Goal: Information Seeking & Learning: Learn about a topic

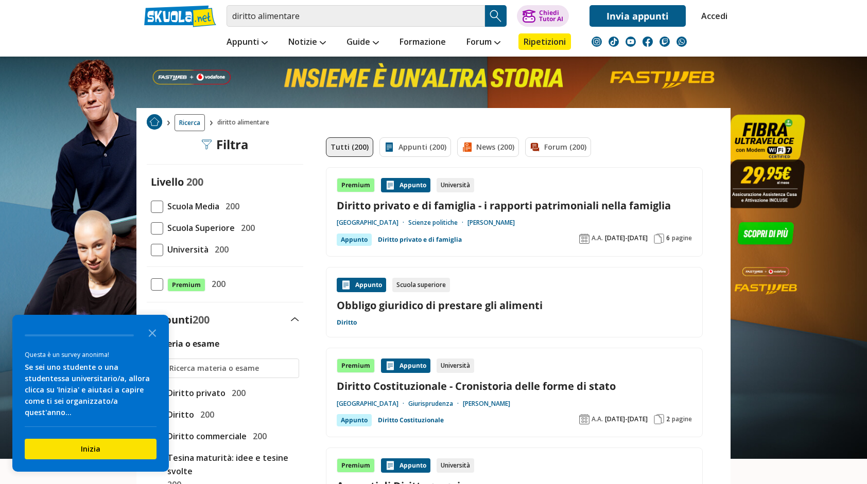
click at [157, 252] on span at bounding box center [157, 250] width 12 height 12
click at [151, 250] on input "Università 200" at bounding box center [151, 250] width 0 height 0
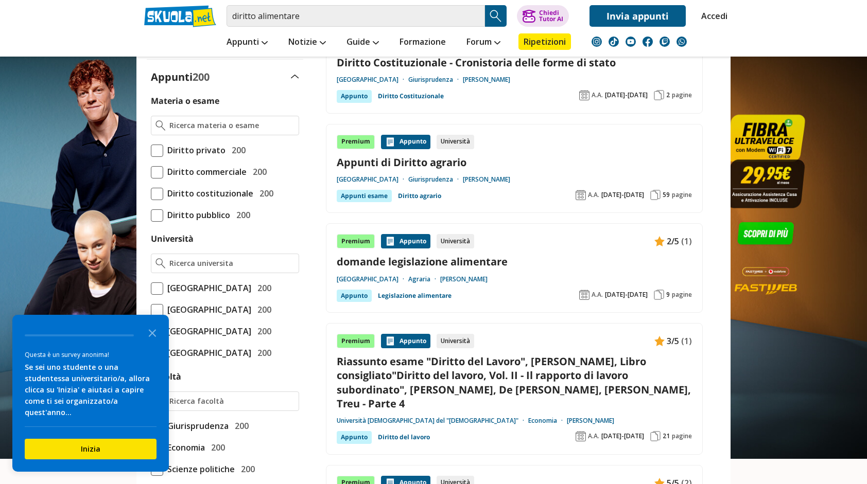
scroll to position [251, 0]
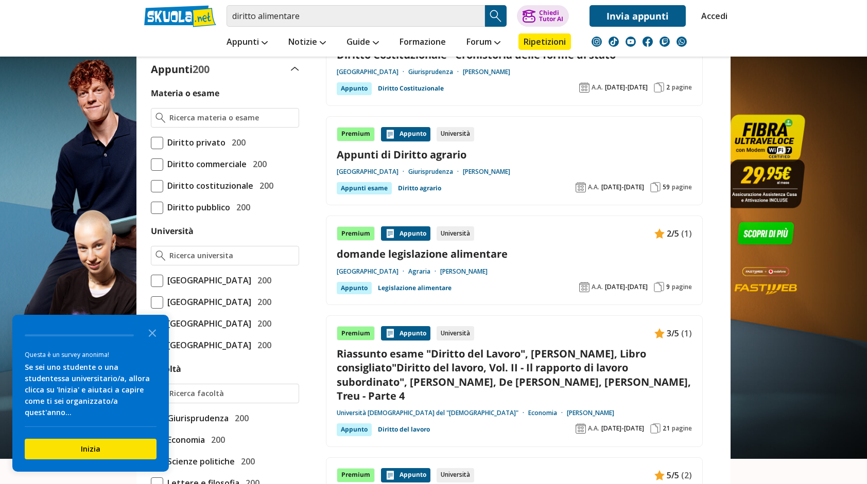
click at [464, 255] on link "domande legislazione alimentare" at bounding box center [514, 254] width 355 height 14
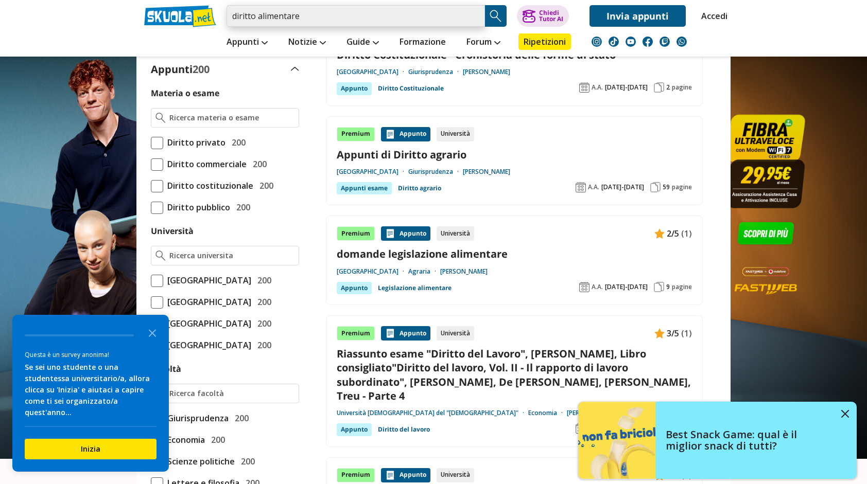
click at [325, 24] on input "diritto alimentare" at bounding box center [356, 16] width 258 height 22
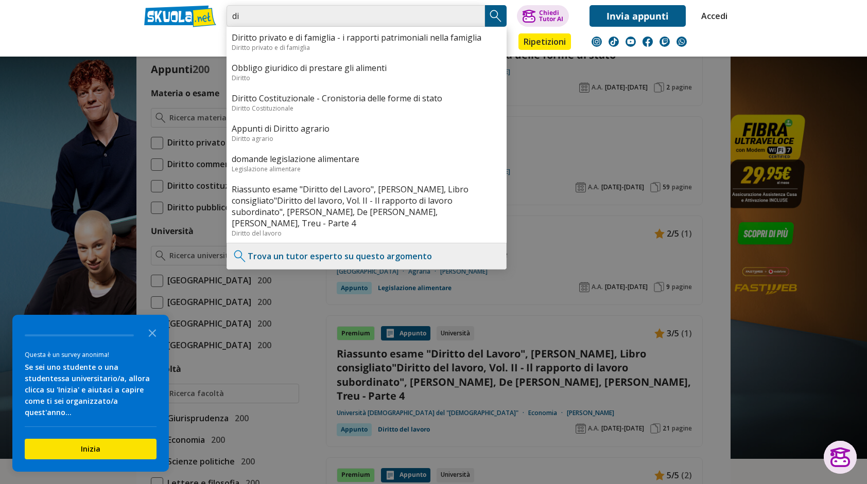
type input "d"
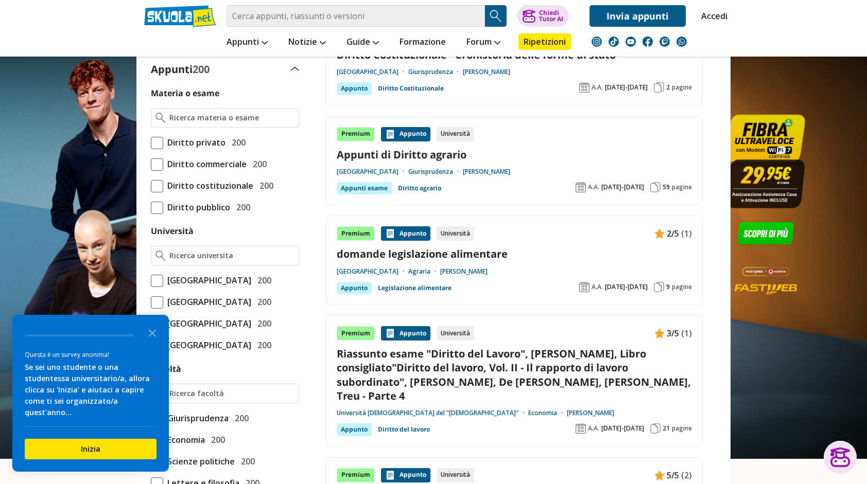
click at [201, 331] on span "[GEOGRAPHIC_DATA]" at bounding box center [207, 323] width 88 height 13
click at [151, 324] on input "Università degli Studi di Bologna 200" at bounding box center [151, 324] width 0 height 0
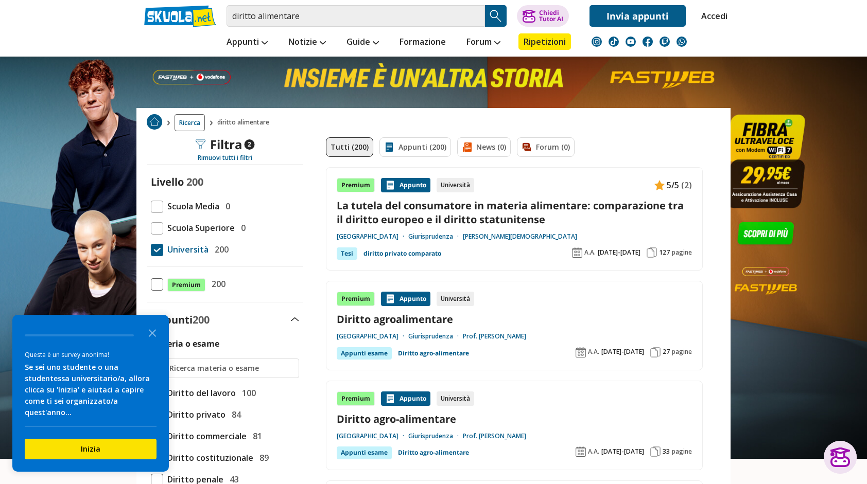
click at [424, 319] on link "Diritto agroalimentare" at bounding box center [514, 320] width 355 height 14
